Goal: Task Accomplishment & Management: Use online tool/utility

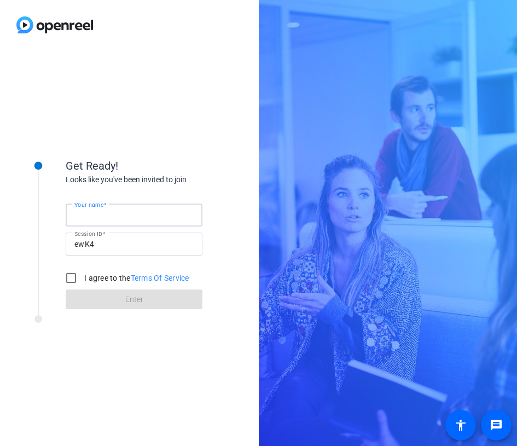
click at [120, 218] on input "Your name" at bounding box center [133, 214] width 119 height 13
type input "[PERSON_NAME]"
click at [71, 280] on input "I agree to the Terms Of Service" at bounding box center [71, 278] width 22 height 22
checkbox input "true"
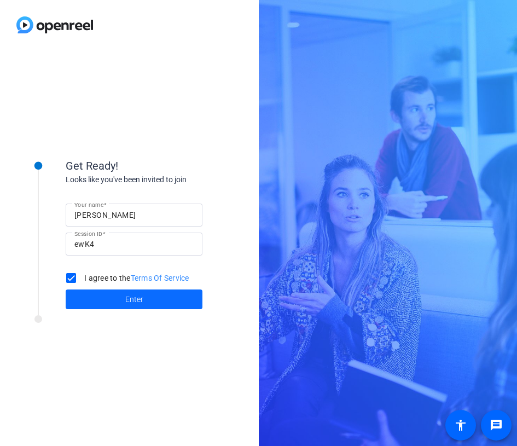
click at [115, 296] on span at bounding box center [134, 299] width 137 height 26
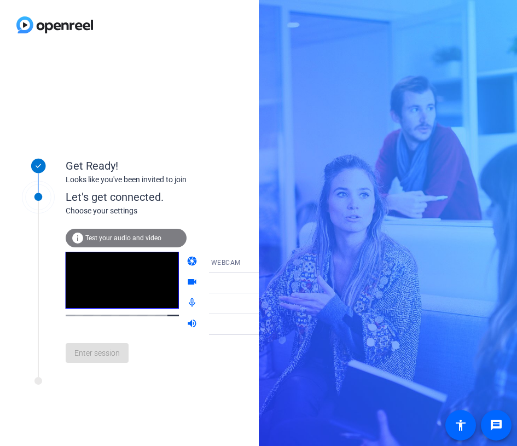
click at [120, 234] on span "Test your audio and video" at bounding box center [123, 238] width 76 height 8
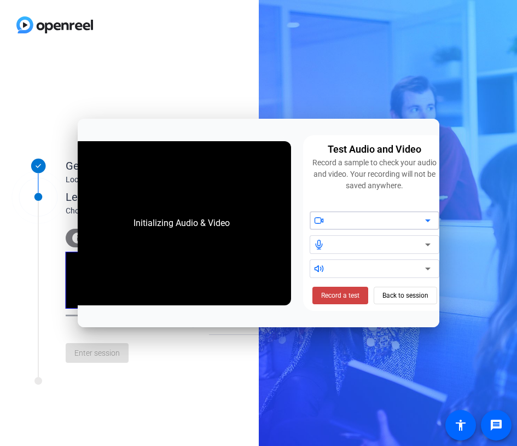
click at [352, 217] on div at bounding box center [378, 220] width 93 height 13
click at [321, 217] on icon at bounding box center [319, 221] width 10 height 10
click at [181, 218] on div "Initializing Audio & Video" at bounding box center [182, 223] width 118 height 35
click at [358, 300] on span "Record a test" at bounding box center [340, 296] width 38 height 10
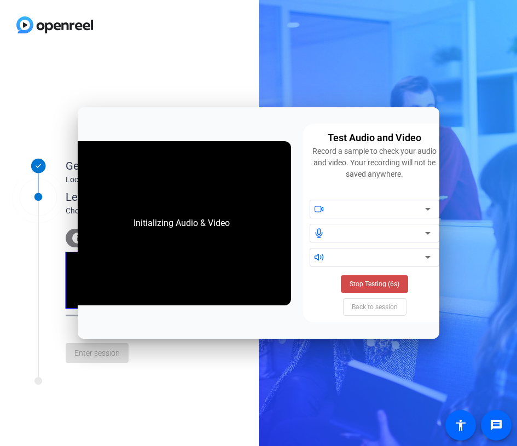
click at [375, 281] on span "Stop Testing (6s)" at bounding box center [375, 284] width 50 height 10
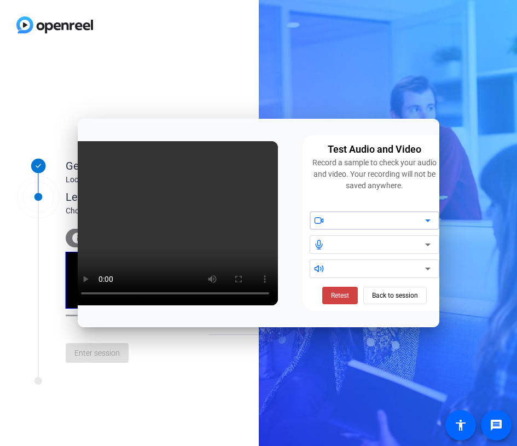
click at [430, 219] on icon at bounding box center [427, 220] width 13 height 13
click at [335, 294] on span "Retest" at bounding box center [340, 296] width 18 height 10
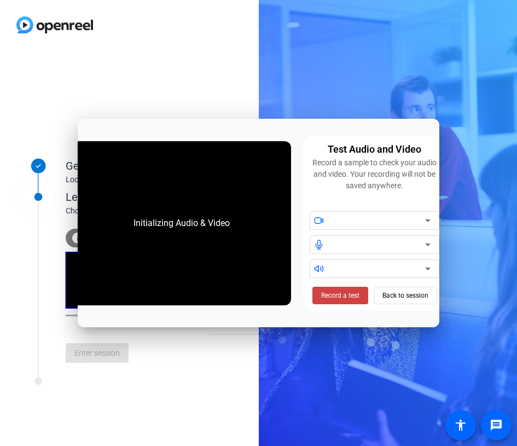
click at [335, 294] on span "Record a test" at bounding box center [340, 296] width 38 height 10
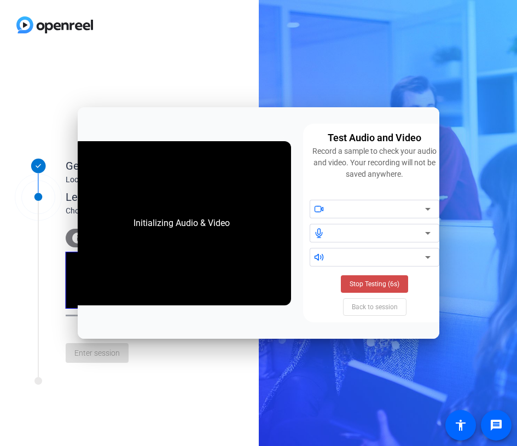
click at [370, 282] on span "Stop Testing (6s)" at bounding box center [375, 284] width 50 height 10
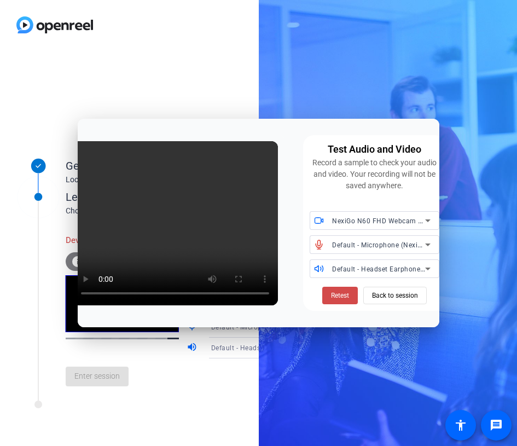
click at [340, 291] on span "Retest" at bounding box center [340, 296] width 18 height 10
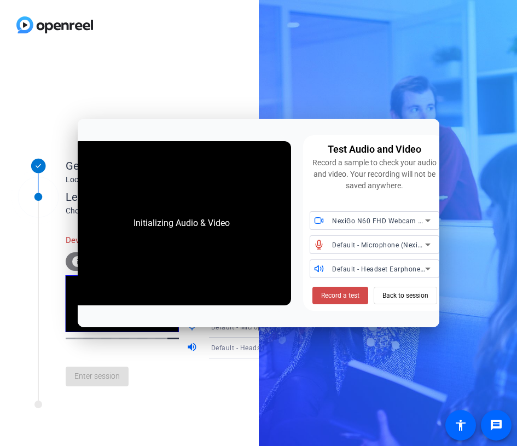
click at [342, 294] on span "Record a test" at bounding box center [340, 296] width 38 height 10
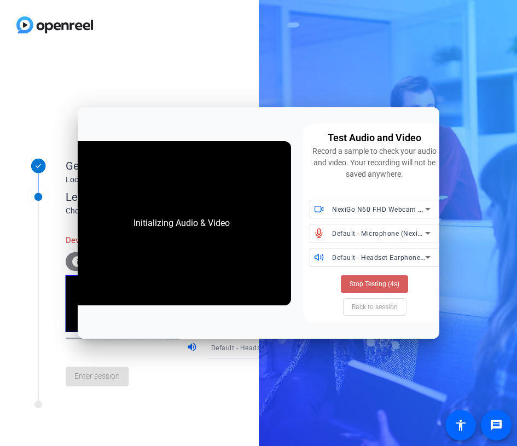
click at [373, 280] on span "Stop Testing (4s)" at bounding box center [375, 284] width 50 height 10
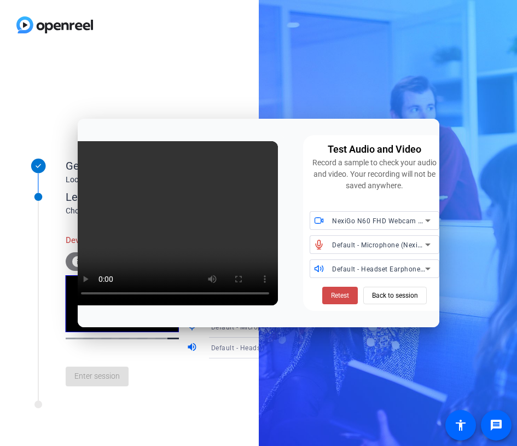
click at [340, 291] on span "Retest" at bounding box center [340, 296] width 18 height 10
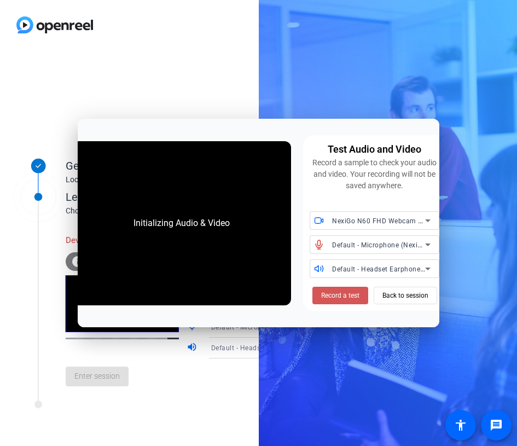
click at [340, 291] on span "Record a test" at bounding box center [340, 296] width 38 height 10
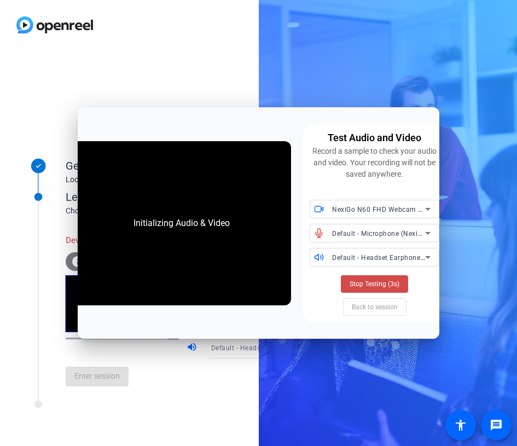
click at [367, 284] on span "Stop Testing (3s)" at bounding box center [375, 284] width 50 height 10
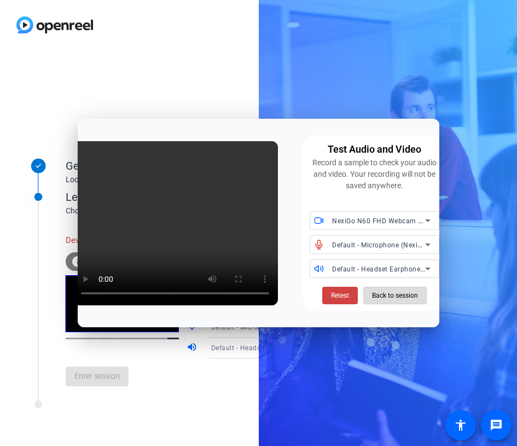
click at [384, 296] on span "Back to session" at bounding box center [395, 295] width 46 height 21
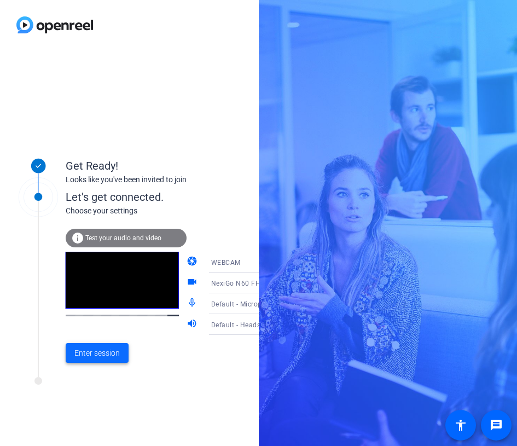
click at [99, 354] on span "Enter session" at bounding box center [96, 352] width 45 height 11
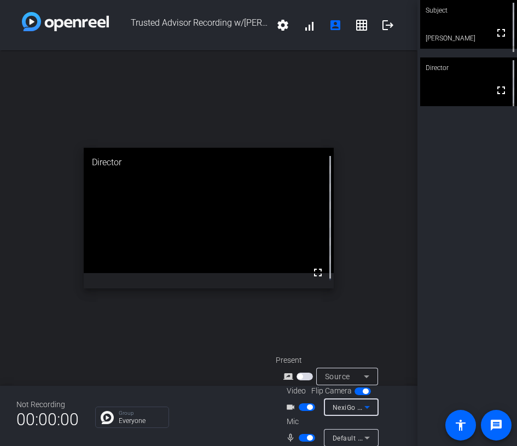
click at [351, 406] on span "NexiGo N60 FHD Webcam (1d6c:0103)" at bounding box center [395, 407] width 125 height 9
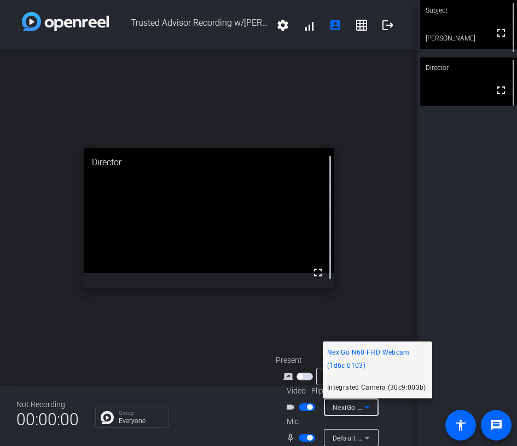
click at [351, 386] on span "Integrated Camera (30c9:003b)" at bounding box center [376, 387] width 99 height 13
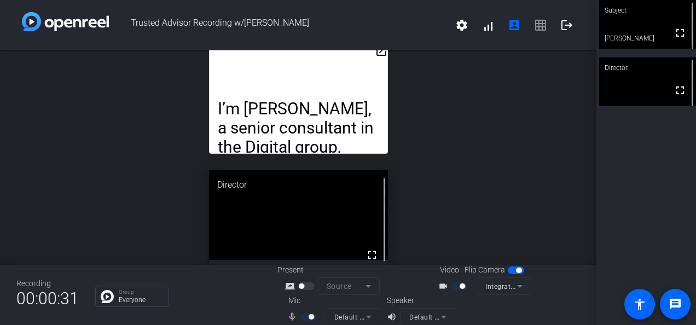
drag, startPoint x: 305, startPoint y: 70, endPoint x: 331, endPoint y: 72, distance: 26.3
click at [310, 70] on div "I’m [PERSON_NAME], a senior consultant in the Digital group, where we design da…" at bounding box center [298, 98] width 179 height 109
drag, startPoint x: 331, startPoint y: 72, endPoint x: 341, endPoint y: 74, distance: 10.8
click at [341, 74] on div "I’m [PERSON_NAME], a senior consultant in the Digital group, where we design da…" at bounding box center [298, 98] width 179 height 109
drag, startPoint x: 341, startPoint y: 74, endPoint x: 308, endPoint y: 57, distance: 37.7
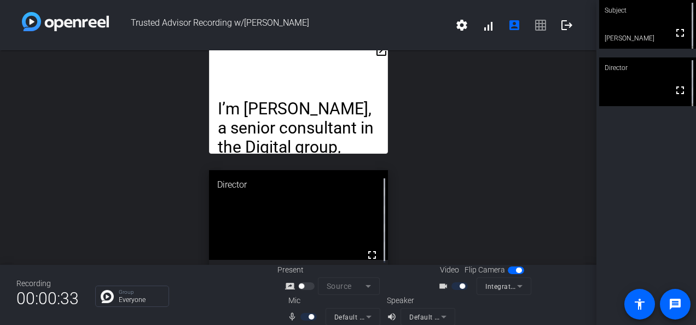
click at [308, 57] on div "I’m [PERSON_NAME], a senior consultant in the Digital group, where we design da…" at bounding box center [298, 98] width 179 height 109
drag, startPoint x: 289, startPoint y: 51, endPoint x: 323, endPoint y: 43, distance: 34.5
click at [318, 44] on div "Trusted Advisor Recording w/[PERSON_NAME] settings signal_cellular_alt account_…" at bounding box center [298, 162] width 596 height 325
click at [323, 43] on div "Trusted Advisor Recording w/[PERSON_NAME] settings signal_cellular_alt account_…" at bounding box center [298, 25] width 596 height 50
click at [311, 56] on div "I’m [PERSON_NAME], a senior consultant in the Digital group, where we design da…" at bounding box center [298, 98] width 179 height 109
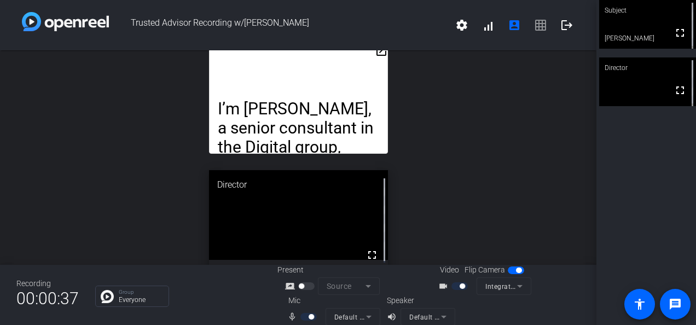
click at [375, 53] on mat-icon "open_in_new" at bounding box center [381, 50] width 13 height 13
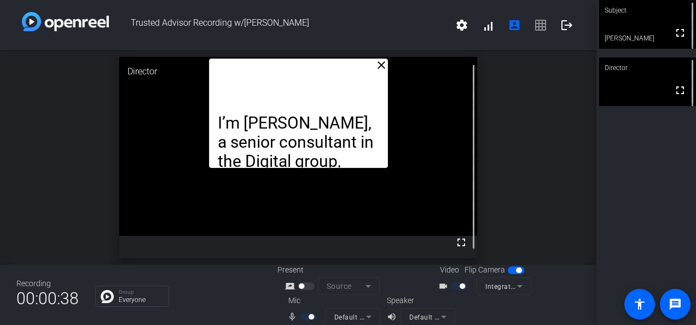
drag, startPoint x: 325, startPoint y: 84, endPoint x: 335, endPoint y: 82, distance: 10.6
click at [330, 84] on div "I’m [PERSON_NAME], a senior consultant in the Digital group, where we design da…" at bounding box center [298, 113] width 179 height 109
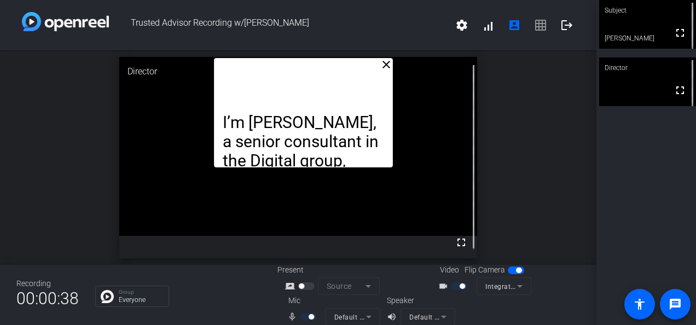
drag, startPoint x: 335, startPoint y: 82, endPoint x: 352, endPoint y: 76, distance: 18.2
click at [350, 77] on div "I’m [PERSON_NAME], a senior consultant in the Digital group, where we design da…" at bounding box center [303, 112] width 179 height 109
drag, startPoint x: 352, startPoint y: 76, endPoint x: 386, endPoint y: 61, distance: 36.8
click at [356, 74] on div "I’m [PERSON_NAME], a senior consultant in the Digital group, where we design da…" at bounding box center [303, 112] width 179 height 109
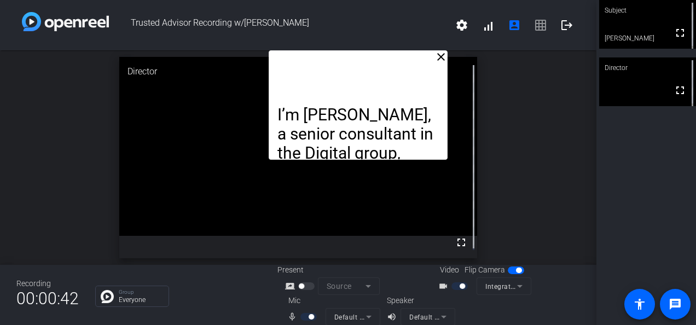
drag, startPoint x: 386, startPoint y: 61, endPoint x: 399, endPoint y: 42, distance: 23.7
click at [399, 42] on div "Trusted Advisor Recording w/[PERSON_NAME] settings signal_cellular_alt account_…" at bounding box center [298, 162] width 596 height 325
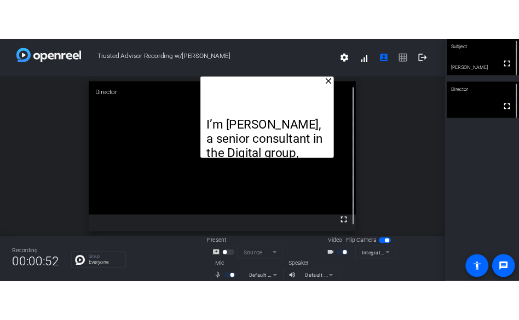
scroll to position [13, 0]
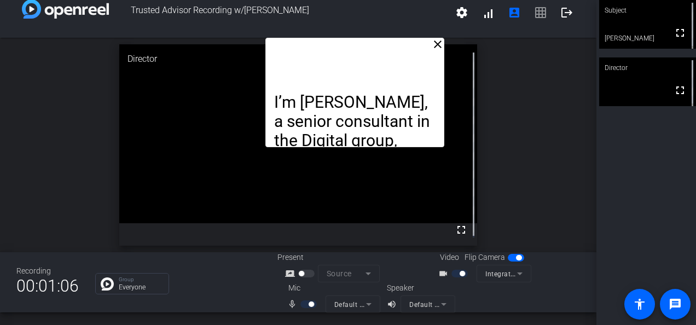
drag, startPoint x: 363, startPoint y: 66, endPoint x: 360, endPoint y: 43, distance: 23.2
click at [360, 43] on div "I’m [PERSON_NAME], a senior consultant in the Digital group, where we design da…" at bounding box center [354, 92] width 179 height 109
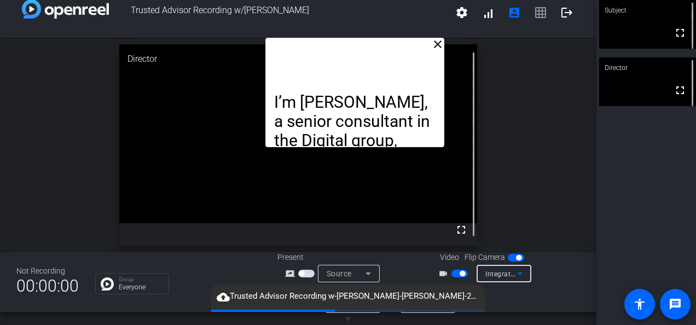
click at [517, 272] on icon at bounding box center [519, 273] width 13 height 13
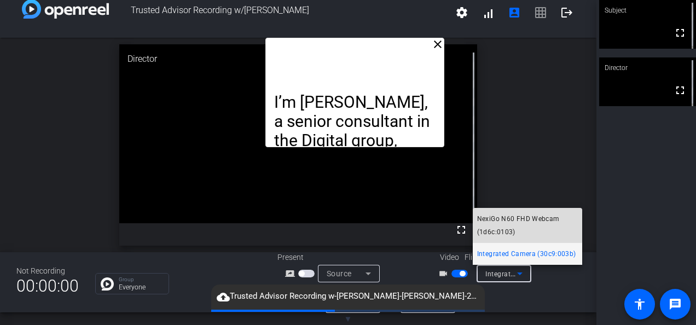
click at [513, 219] on span "NexiGo N60 FHD Webcam (1d6c:0103)" at bounding box center [527, 225] width 101 height 26
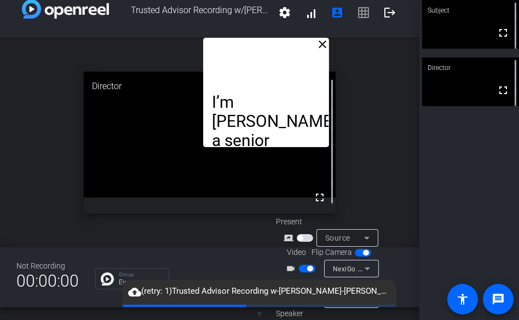
click at [367, 271] on icon at bounding box center [367, 268] width 13 height 13
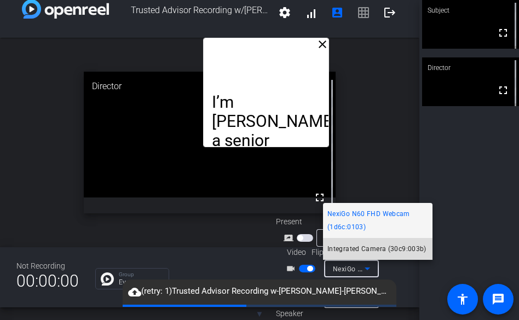
click at [393, 250] on span "Integrated Camera (30c9:003b)" at bounding box center [376, 248] width 99 height 13
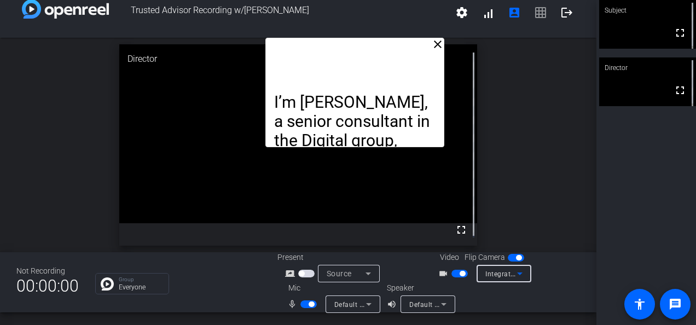
click at [514, 271] on icon at bounding box center [519, 273] width 13 height 13
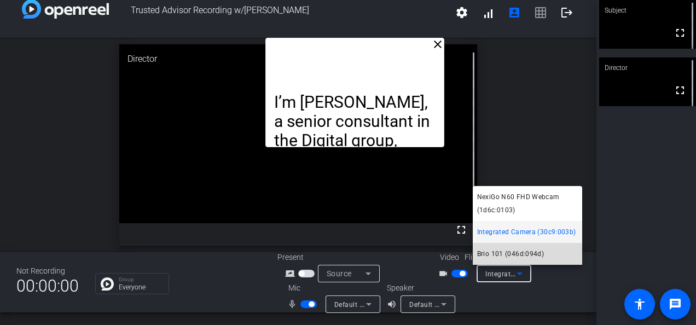
click at [517, 256] on span "Brio 101 (046d:094d)" at bounding box center [510, 253] width 67 height 13
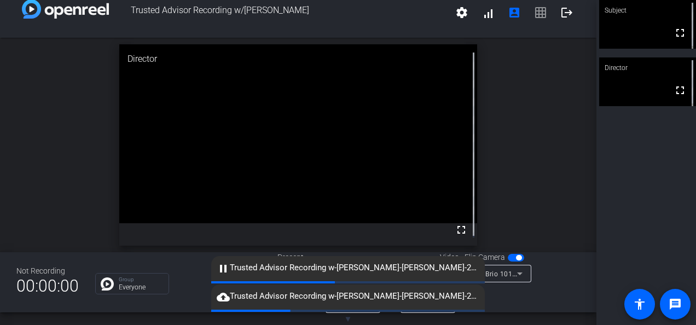
click at [508, 256] on span "button" at bounding box center [516, 258] width 16 height 8
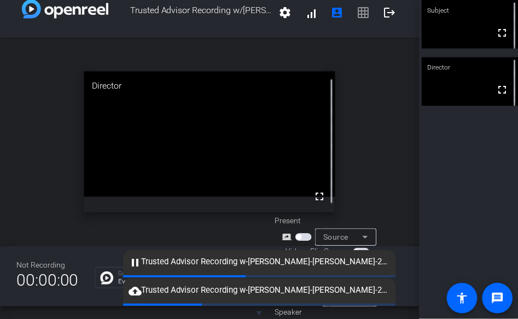
scroll to position [0, 0]
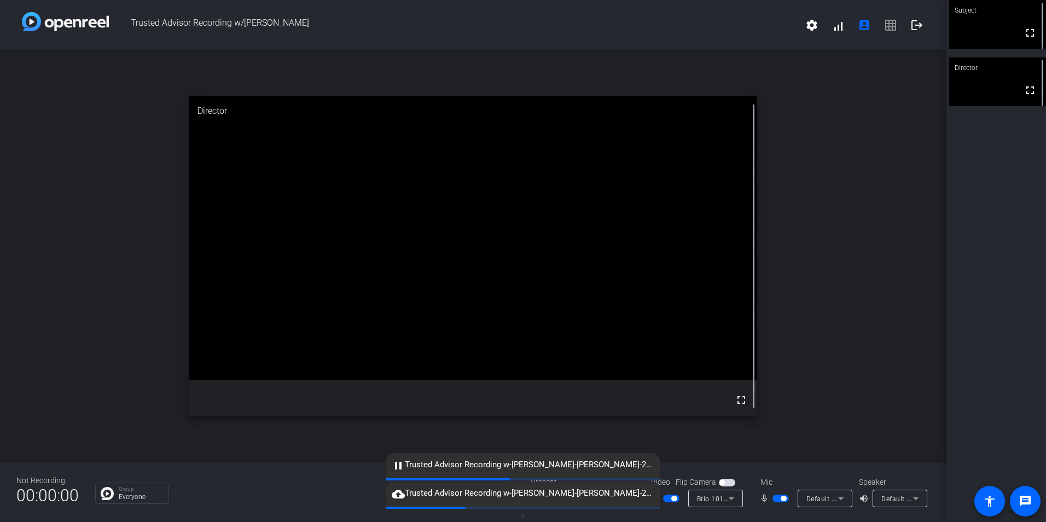
click at [517, 445] on span "button" at bounding box center [781, 499] width 16 height 8
click at [517, 445] on span "button" at bounding box center [671, 499] width 16 height 8
